Goal: Transaction & Acquisition: Download file/media

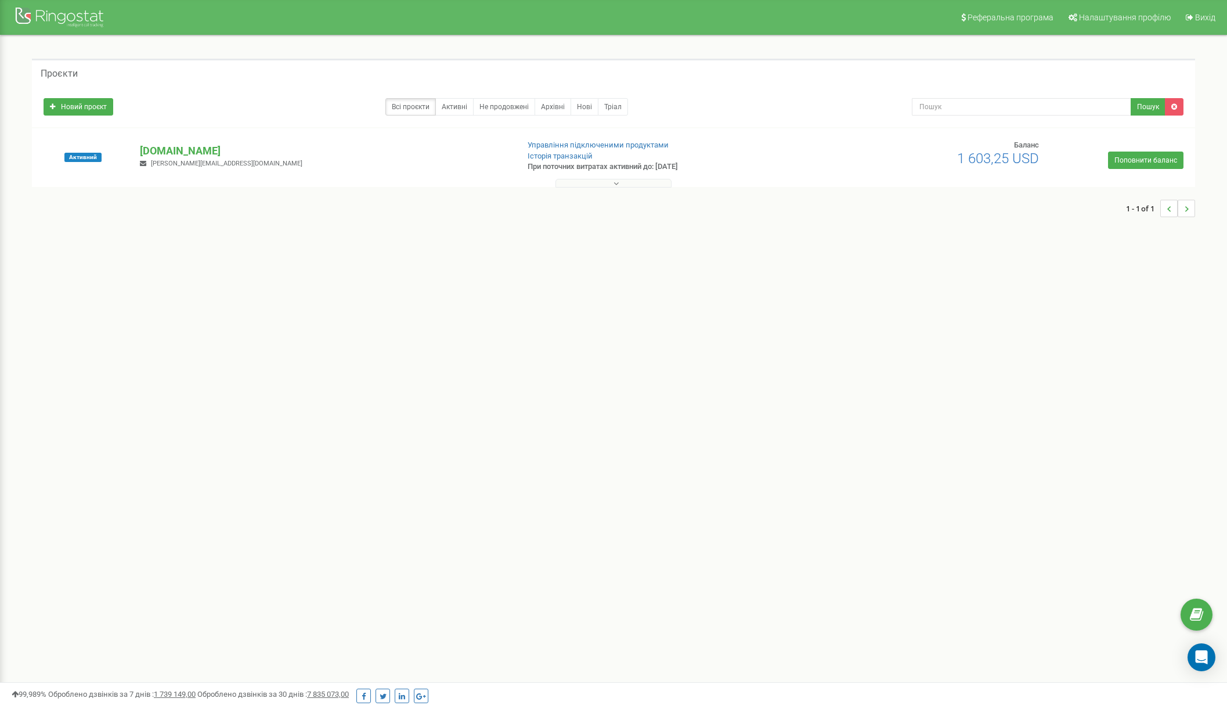
click at [593, 182] on button at bounding box center [614, 183] width 116 height 9
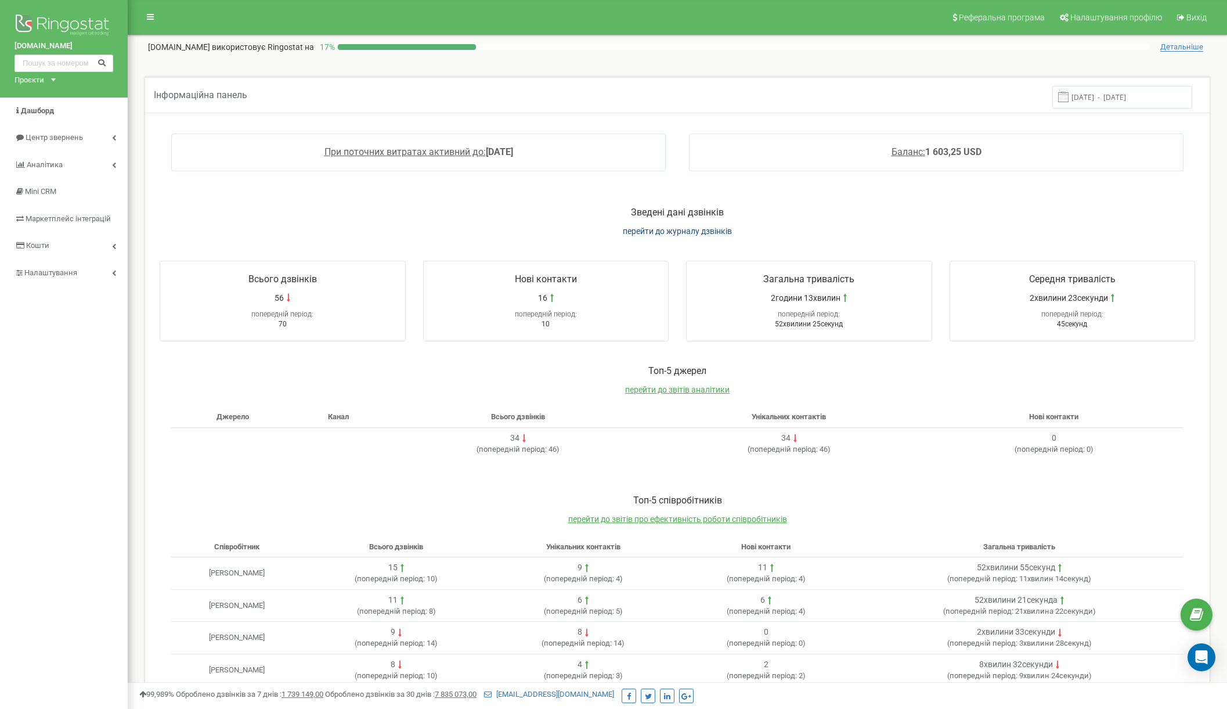
click at [675, 233] on span "перейти до журналу дзвінків" at bounding box center [677, 230] width 109 height 9
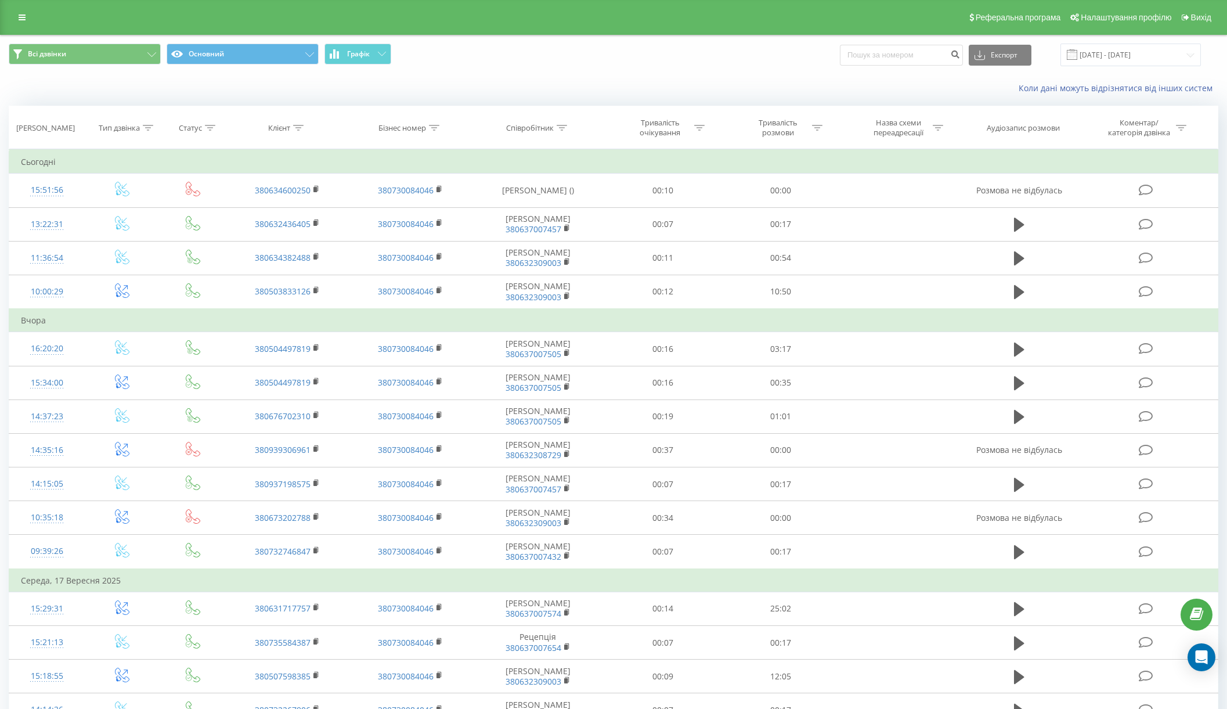
click at [559, 131] on icon at bounding box center [562, 128] width 10 height 6
click at [540, 221] on input "text" at bounding box center [538, 211] width 102 height 20
type input "дарка"
click at [562, 242] on button "OK" at bounding box center [562, 234] width 49 height 15
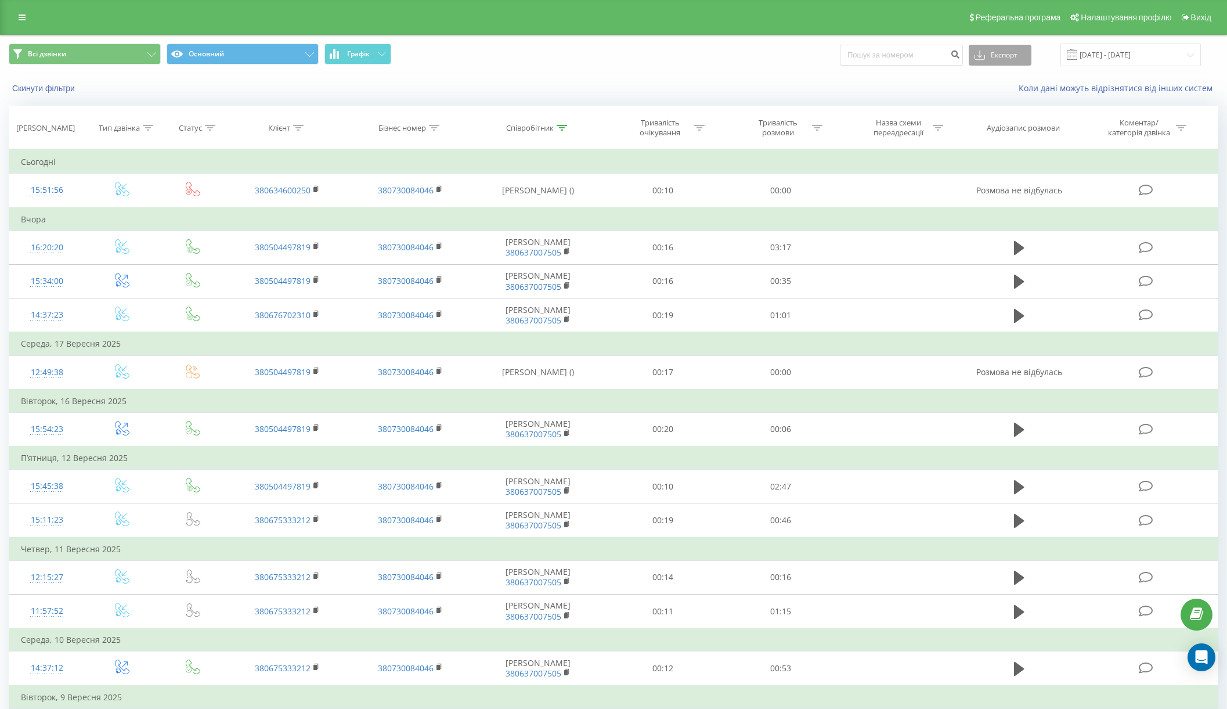
click at [1017, 64] on button "Експорт" at bounding box center [1000, 55] width 63 height 21
click at [922, 94] on div "Коли дані можуть відрізнятися вiд інших систем" at bounding box center [843, 88] width 766 height 12
click at [1026, 64] on button "Експорт" at bounding box center [1000, 55] width 63 height 21
click at [1024, 128] on div ".xlsx" at bounding box center [1001, 118] width 62 height 21
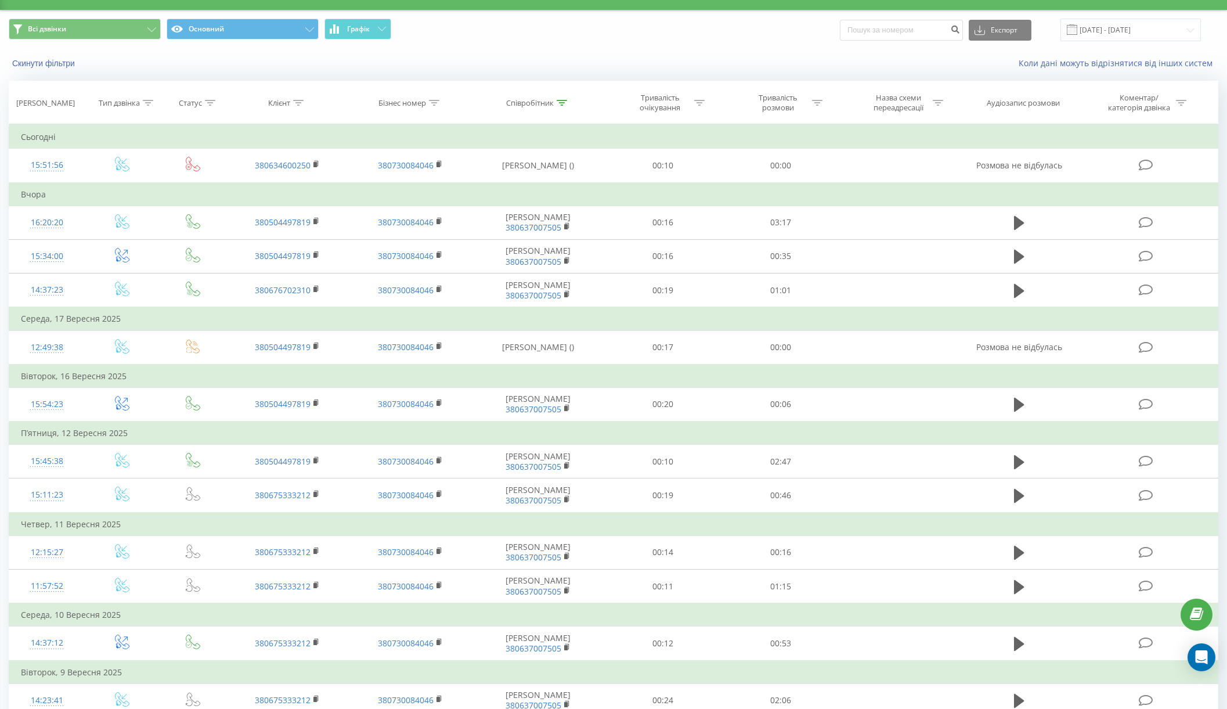
scroll to position [48, 0]
